Goal: Task Accomplishment & Management: Manage account settings

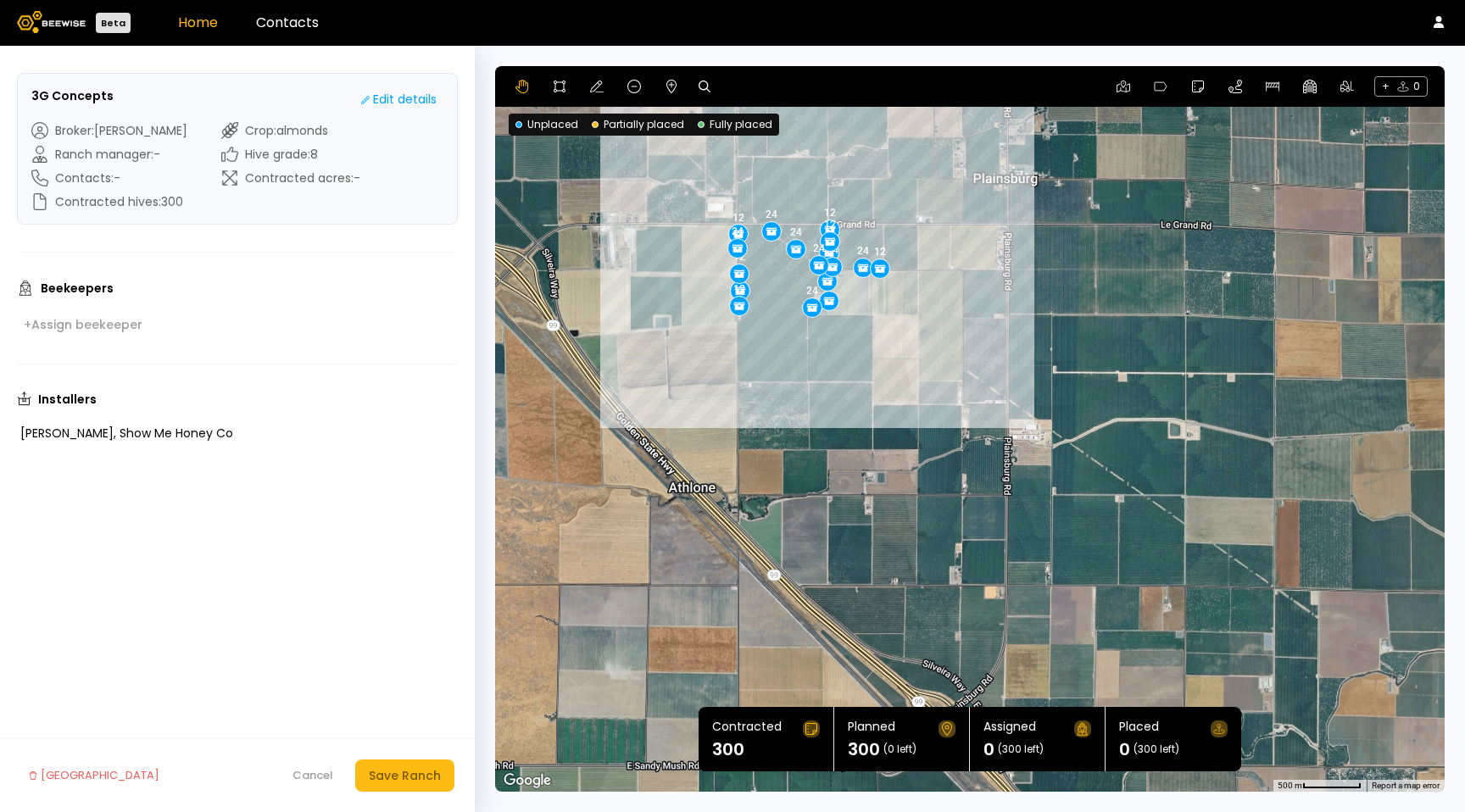
click at [203, 21] on link "Home" at bounding box center [198, 22] width 40 height 19
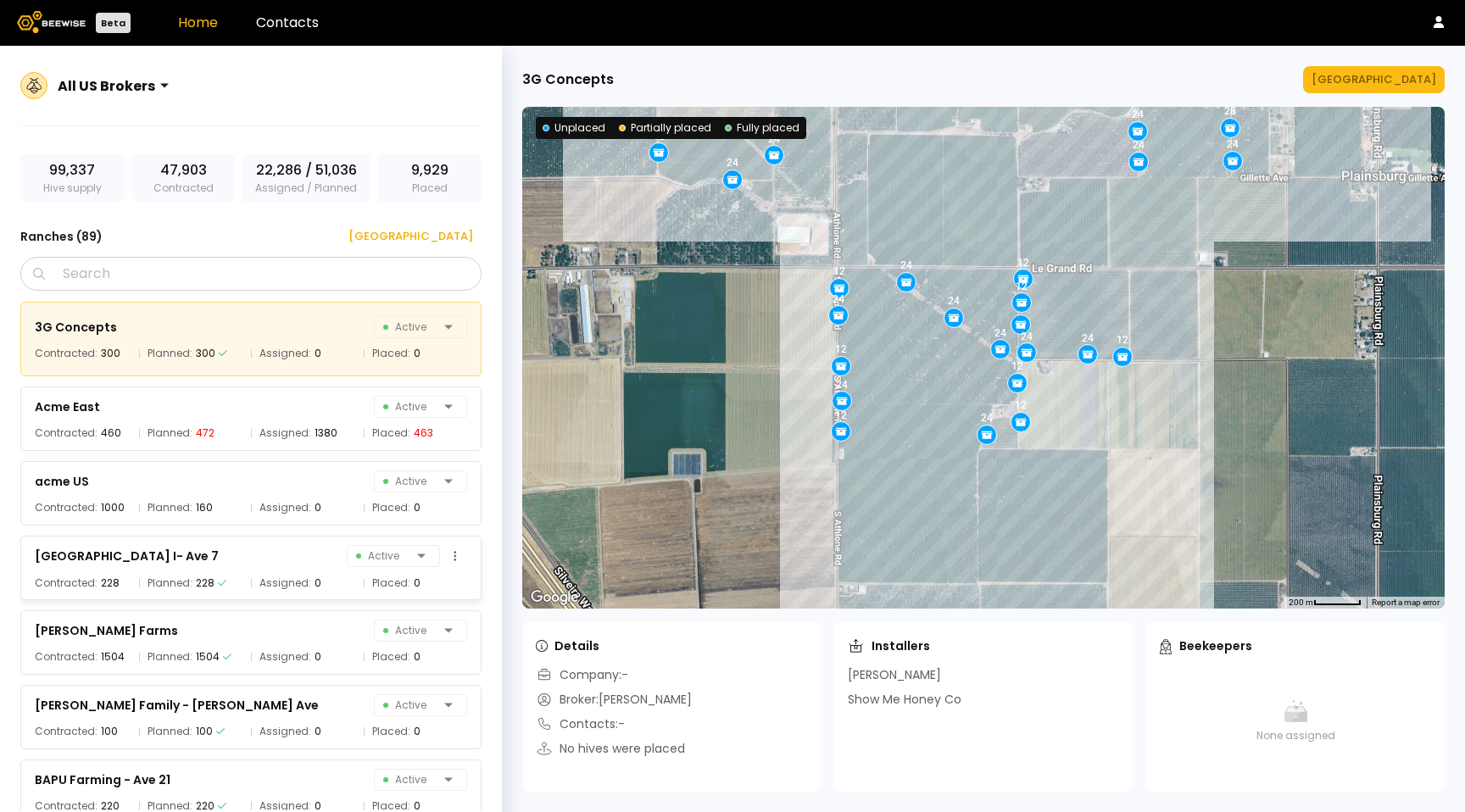
click at [264, 562] on div "[GEOGRAPHIC_DATA] 7 Active" at bounding box center [250, 556] width 432 height 24
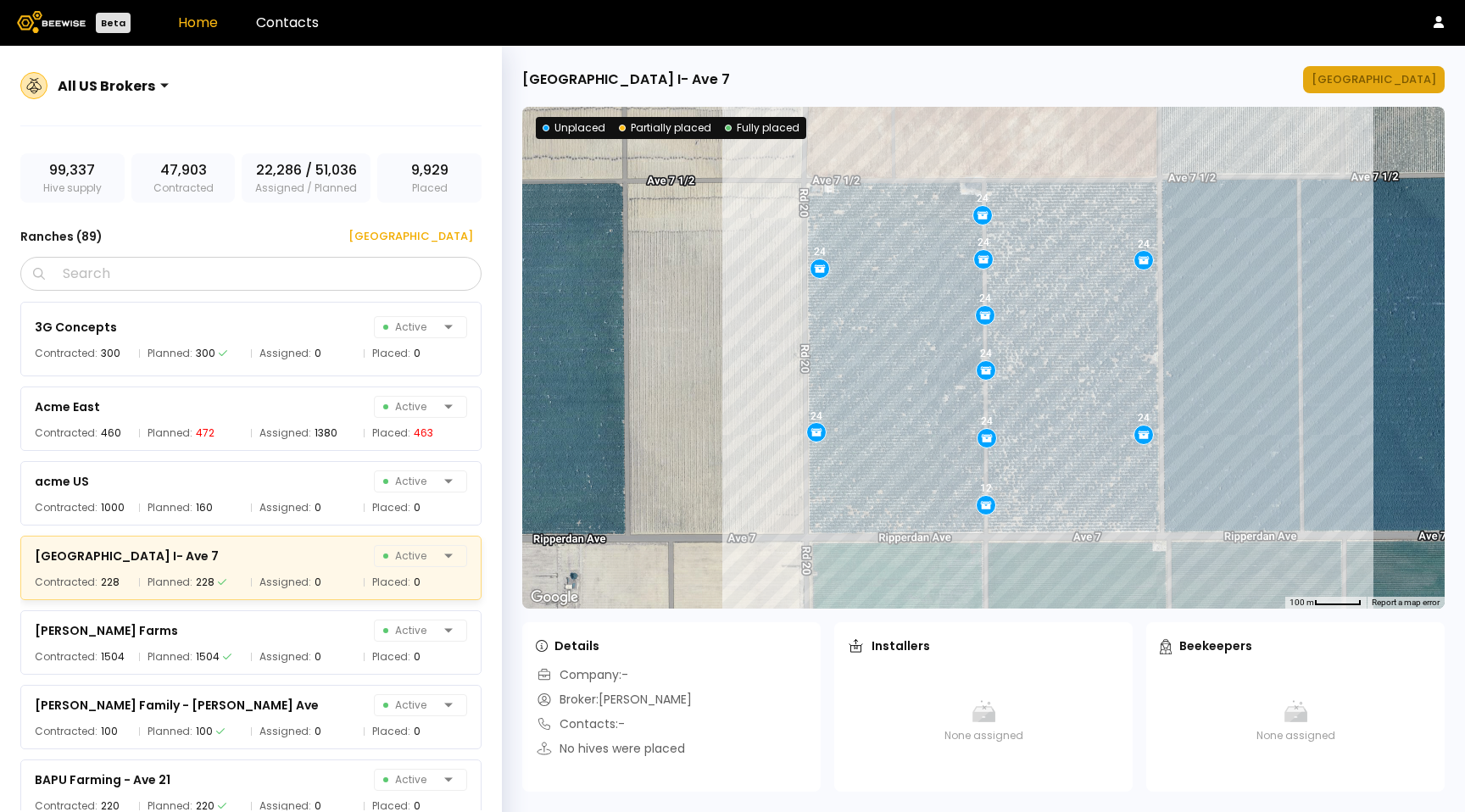
click at [1387, 81] on div "[GEOGRAPHIC_DATA]" at bounding box center [1374, 80] width 125 height 17
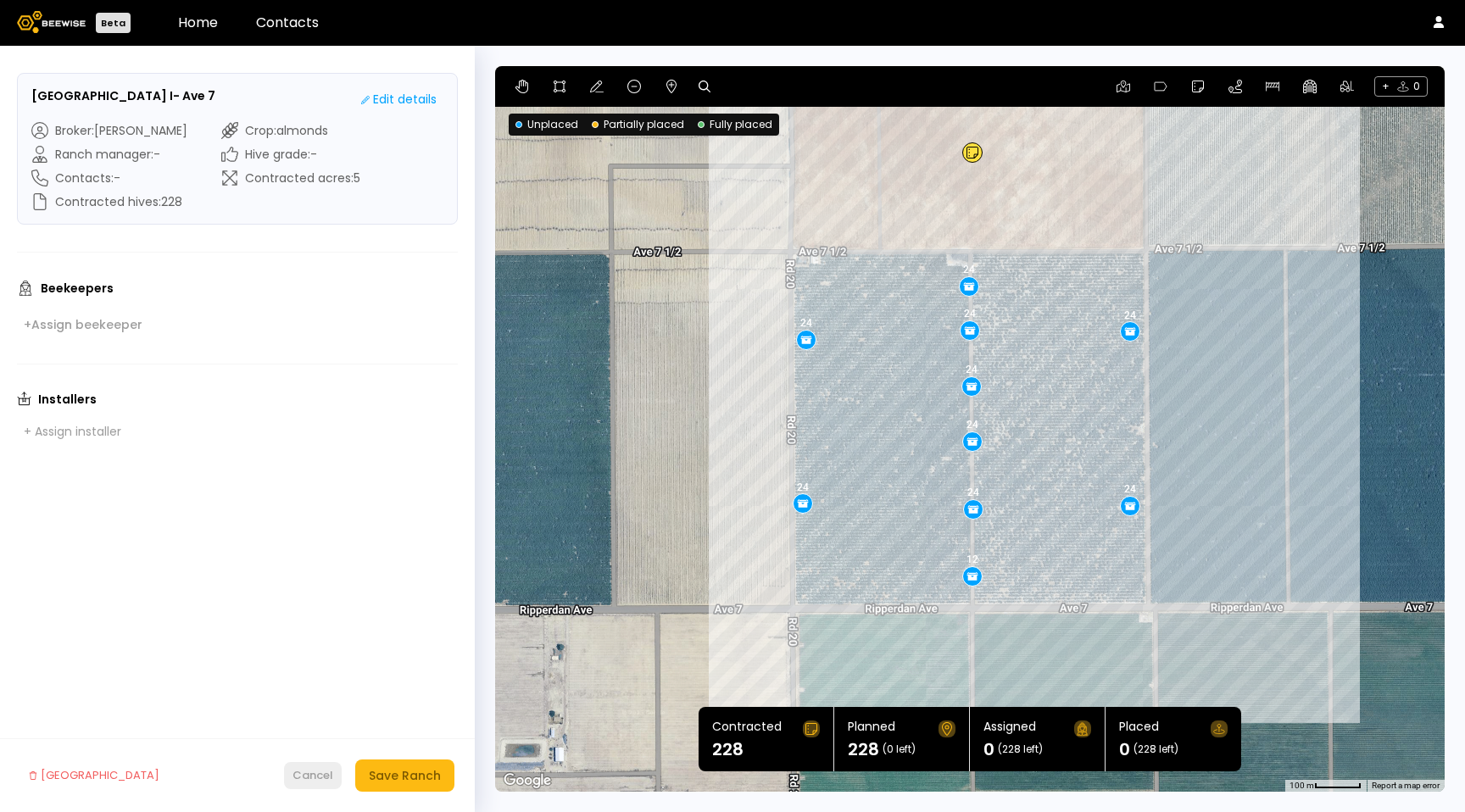
click at [303, 781] on button "Cancel" at bounding box center [313, 776] width 58 height 27
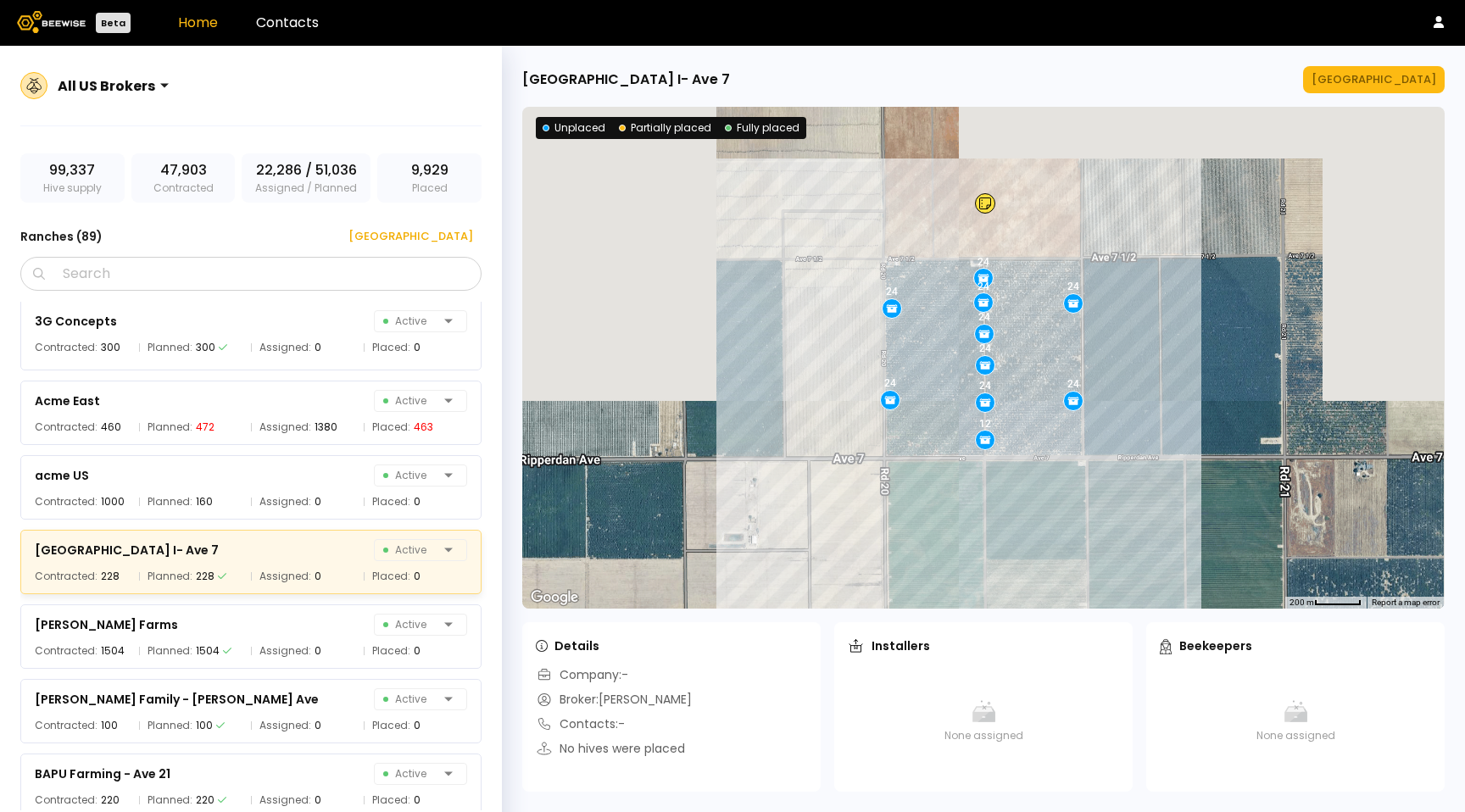
scroll to position [7, 0]
